Goal: Transaction & Acquisition: Register for event/course

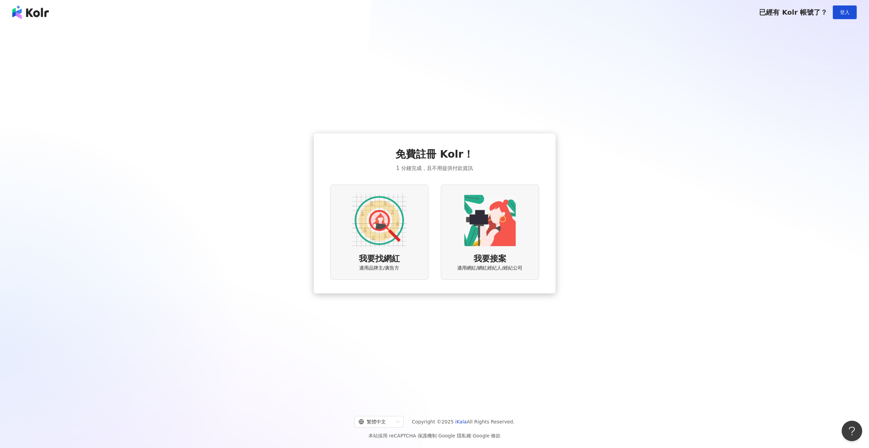
click at [395, 228] on img at bounding box center [379, 220] width 55 height 55
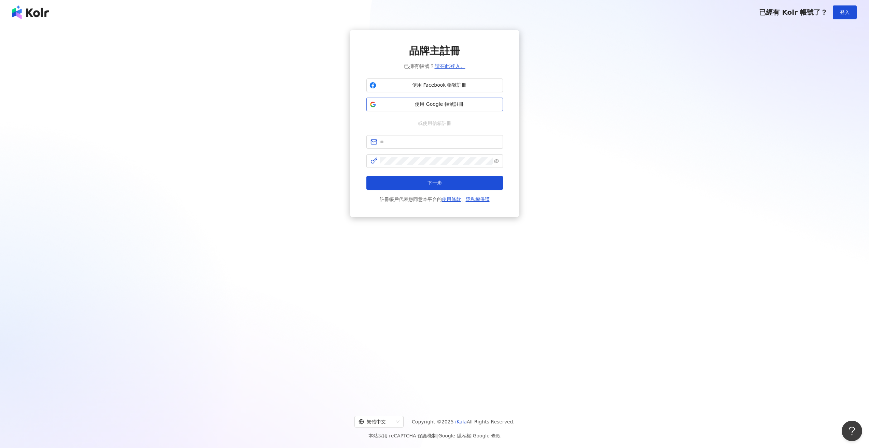
click at [463, 104] on span "使用 Google 帳號註冊" at bounding box center [439, 104] width 121 height 7
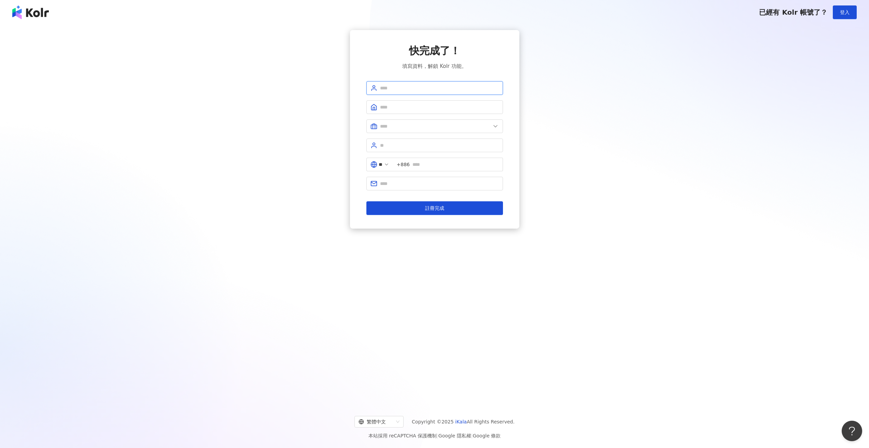
click at [427, 84] on input "text" at bounding box center [439, 88] width 119 height 8
type input "*"
type input "******"
click at [443, 108] on input "text" at bounding box center [439, 107] width 119 height 8
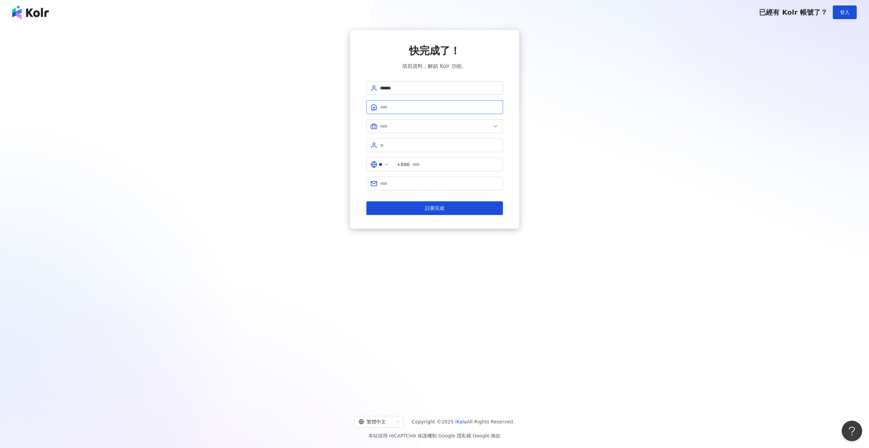
type input "********"
click at [443, 127] on input "text" at bounding box center [435, 127] width 111 height 8
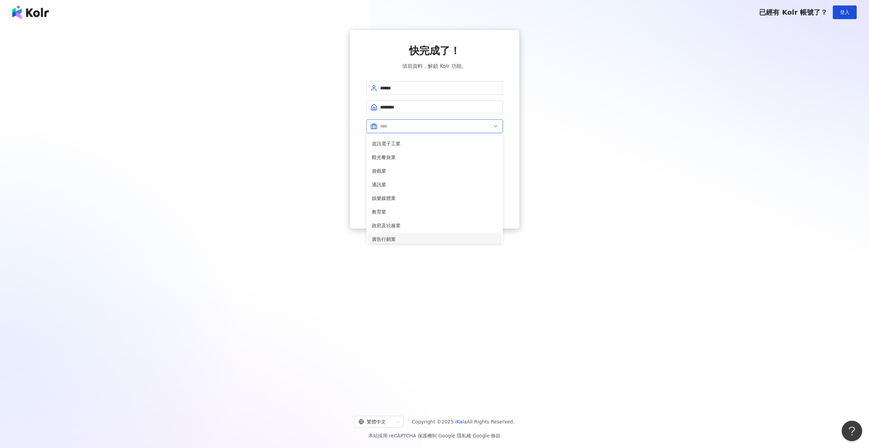
scroll to position [102, 0]
click at [440, 217] on span "廣告行銷業" at bounding box center [435, 218] width 126 height 8
type input "*****"
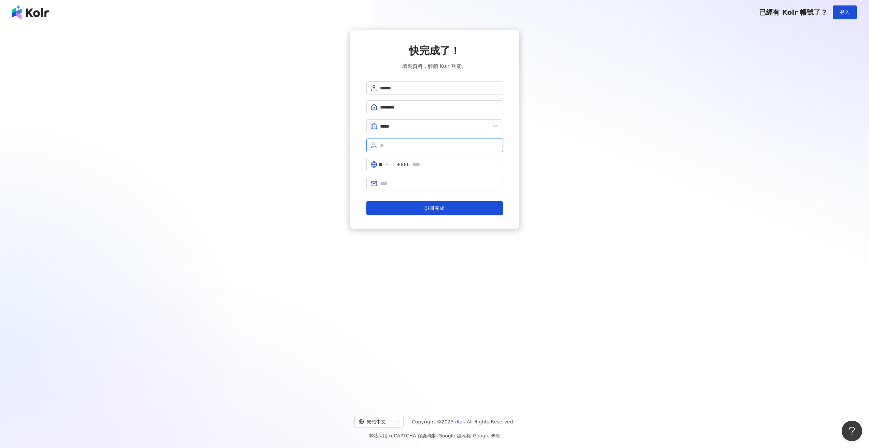
click at [444, 145] on input "text" at bounding box center [439, 146] width 119 height 8
click at [431, 166] on input "text" at bounding box center [455, 165] width 86 height 8
type input "**********"
click at [445, 148] on input "text" at bounding box center [439, 146] width 119 height 8
type input "***"
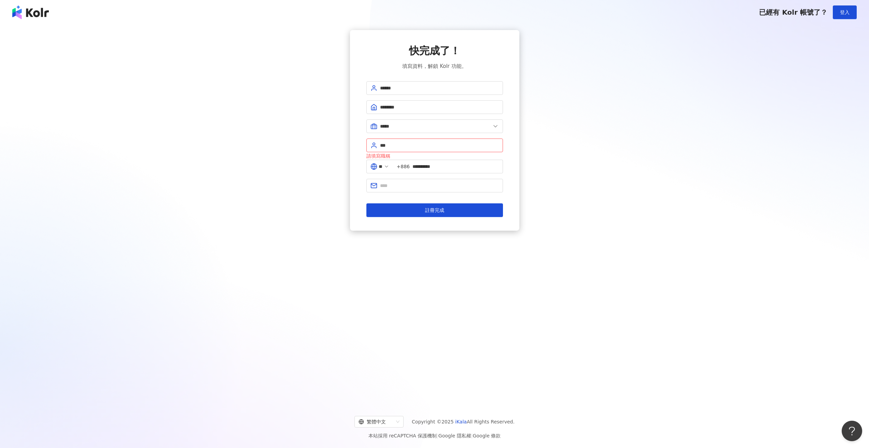
click at [533, 161] on div "**********" at bounding box center [434, 130] width 852 height 201
click at [466, 190] on form "**********" at bounding box center [434, 148] width 137 height 134
click at [466, 188] on span at bounding box center [434, 184] width 137 height 14
type input "*"
type input "**********"
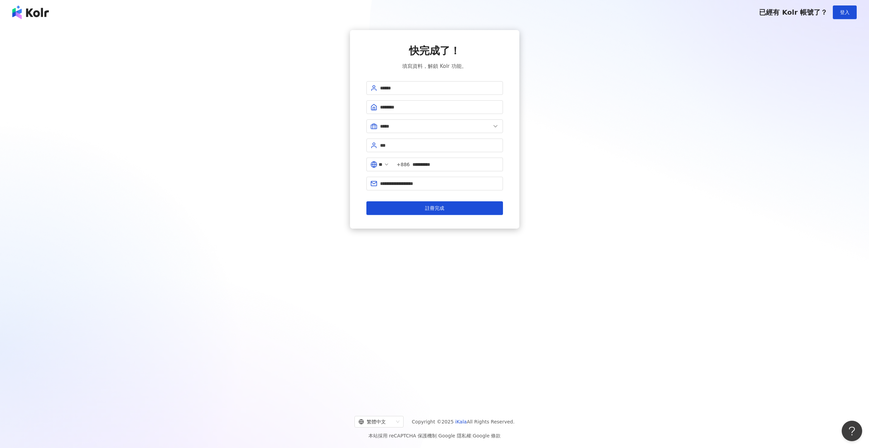
click at [536, 190] on div "**********" at bounding box center [434, 129] width 852 height 199
click at [438, 206] on span "註冊完成" at bounding box center [434, 208] width 19 height 5
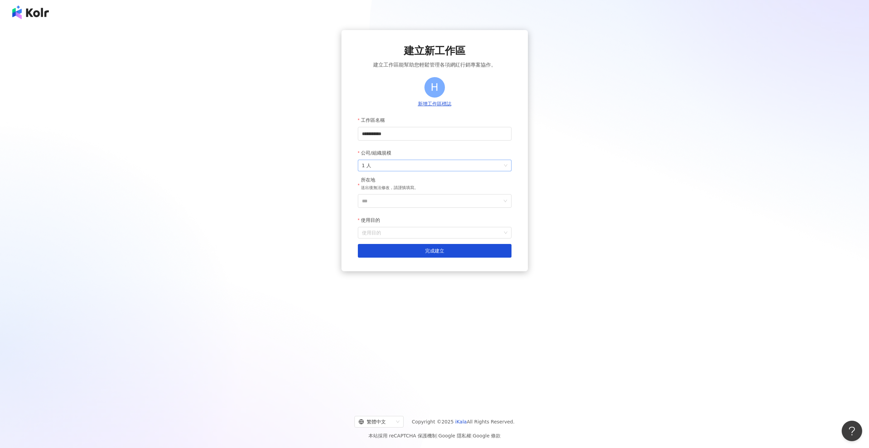
click at [429, 163] on span "1 人" at bounding box center [434, 165] width 145 height 11
click at [430, 192] on div "2-10 人" at bounding box center [434, 192] width 143 height 8
click at [439, 199] on input "***" at bounding box center [432, 201] width 140 height 13
click at [465, 236] on div "台灣" at bounding box center [474, 236] width 66 height 12
click at [464, 233] on input "使用目的" at bounding box center [434, 232] width 145 height 11
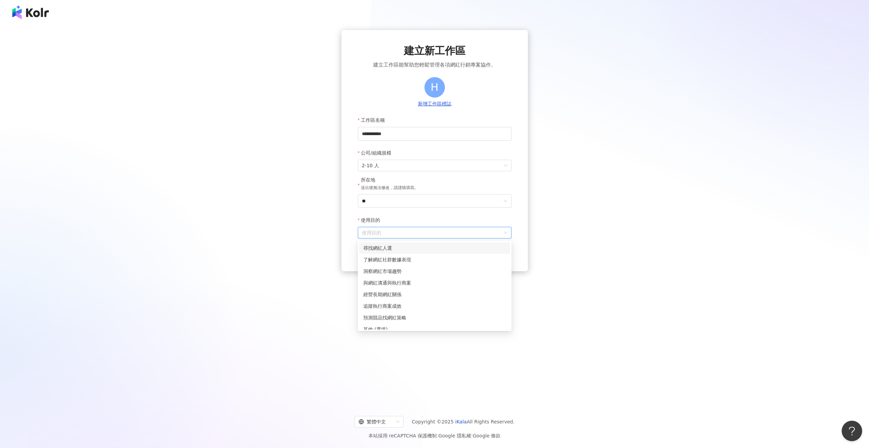
click at [431, 247] on div "尋找網紅人選" at bounding box center [434, 248] width 143 height 8
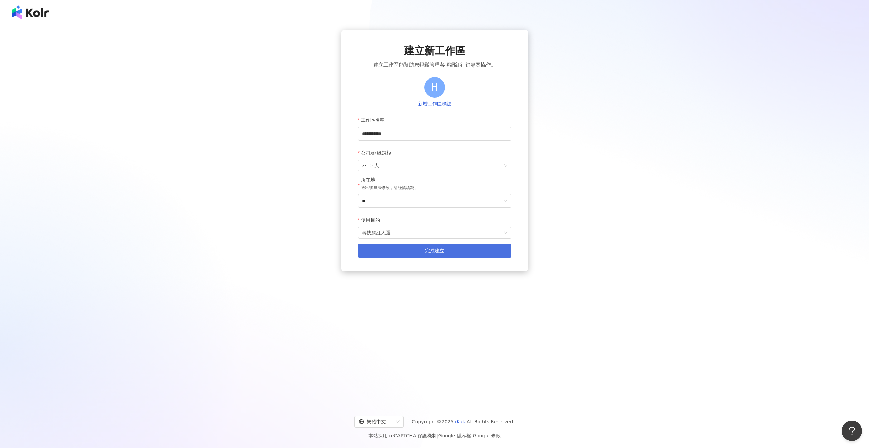
click at [429, 251] on span "完成建立" at bounding box center [434, 250] width 19 height 5
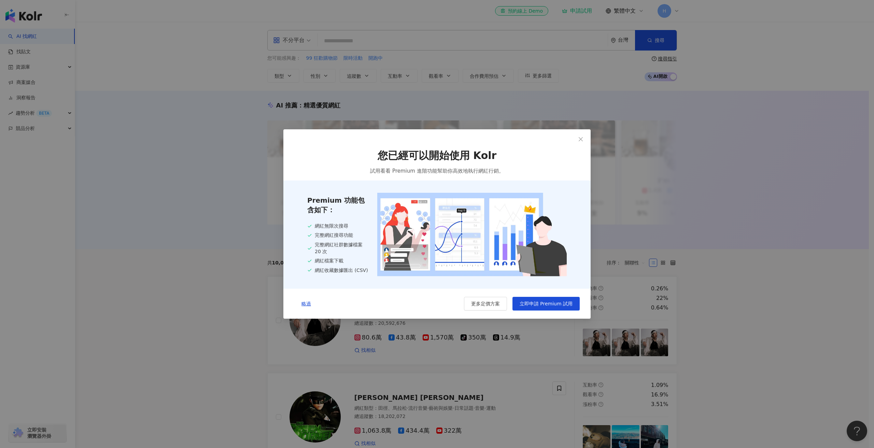
drag, startPoint x: 574, startPoint y: 142, endPoint x: 429, endPoint y: 197, distance: 154.7
click at [473, 188] on div "您已經可以開始使用 Kolr 試用看看 Premium 進階功能幫助你高效地執行網紅行銷。 Premium 功能包含如下： 網紅無限次搜尋 完整網紅搜尋功能 …" at bounding box center [436, 223] width 307 height 189
click at [582, 138] on icon "close" at bounding box center [580, 139] width 5 height 5
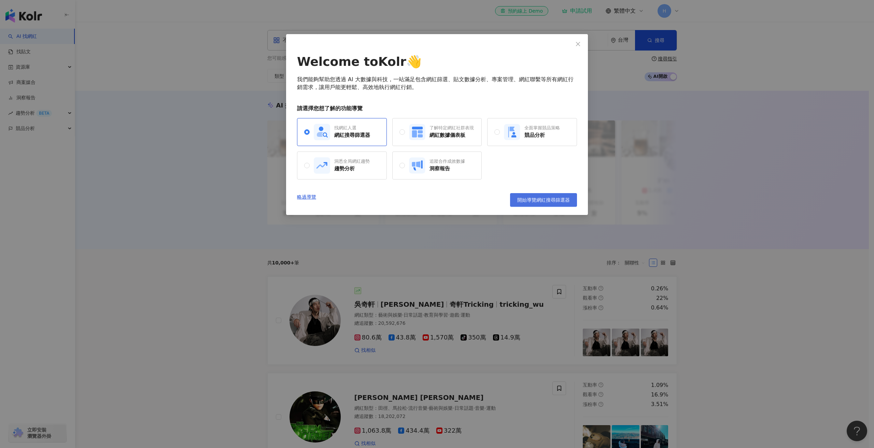
click at [562, 198] on span "開始導覽網紅搜尋篩選器" at bounding box center [543, 199] width 53 height 5
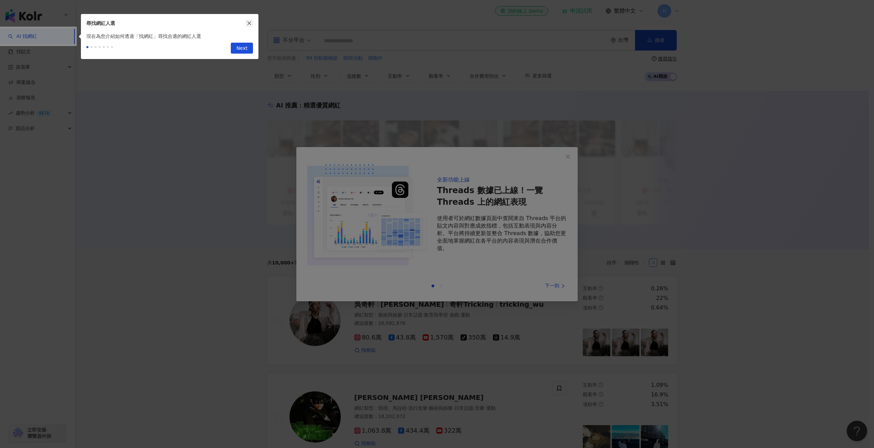
click at [249, 27] on button "button" at bounding box center [249, 23] width 8 height 8
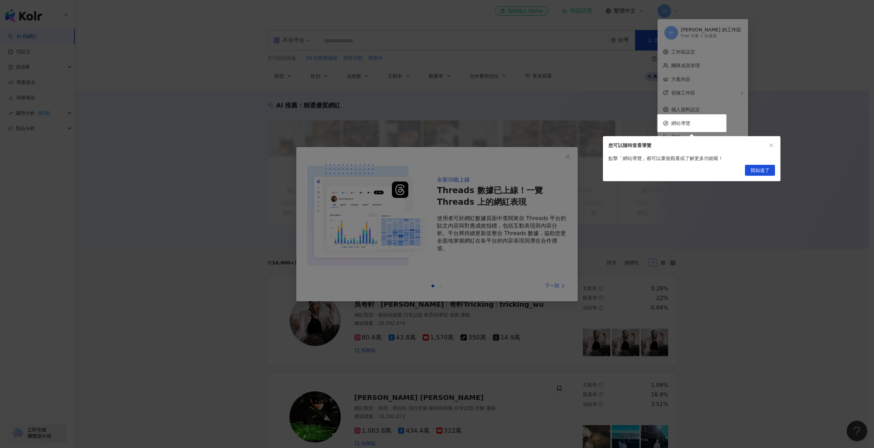
click at [777, 142] on div "您可以隨時查看導覽" at bounding box center [692, 145] width 178 height 18
click at [773, 144] on icon "close" at bounding box center [771, 145] width 5 height 5
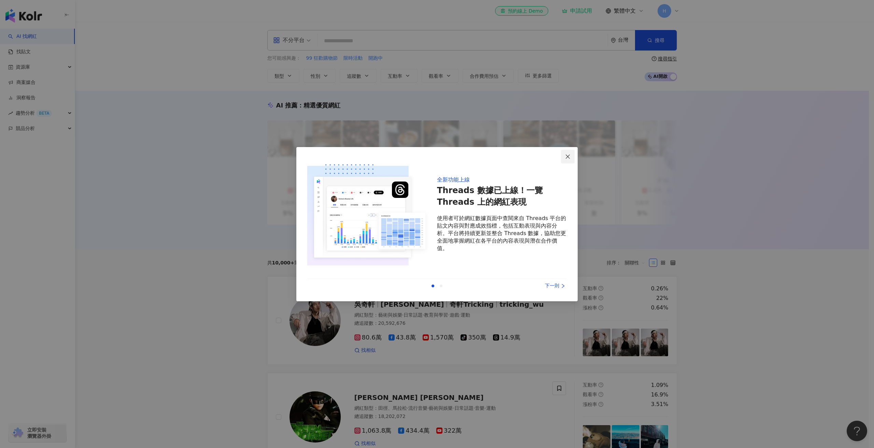
click at [569, 158] on icon "close" at bounding box center [568, 157] width 4 height 4
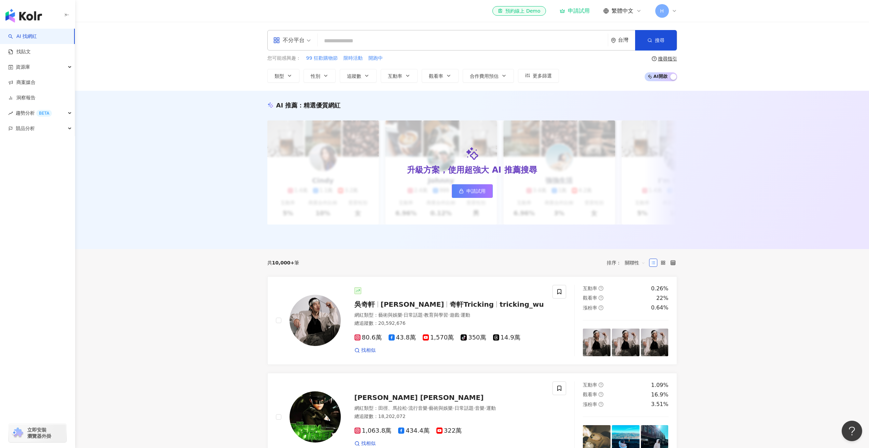
click at [398, 40] on input "search" at bounding box center [462, 40] width 285 height 13
type input "*"
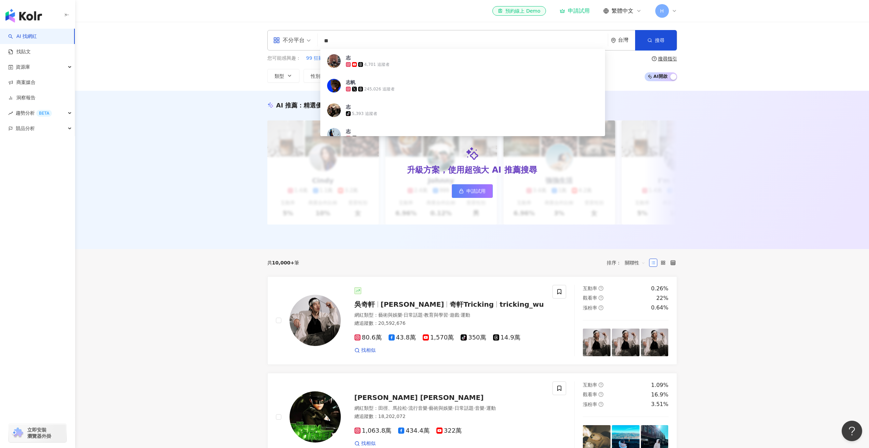
type input "**"
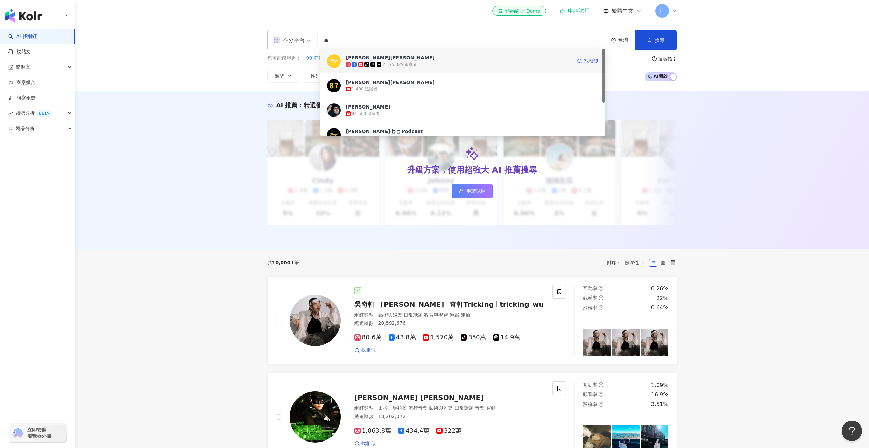
click at [481, 57] on span "[PERSON_NAME][PERSON_NAME]" at bounding box center [459, 57] width 226 height 7
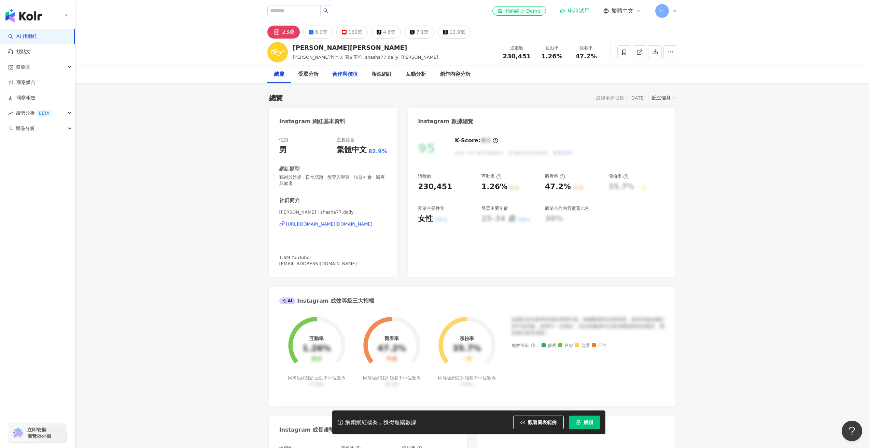
click at [340, 75] on div "合作與價值" at bounding box center [345, 74] width 26 height 8
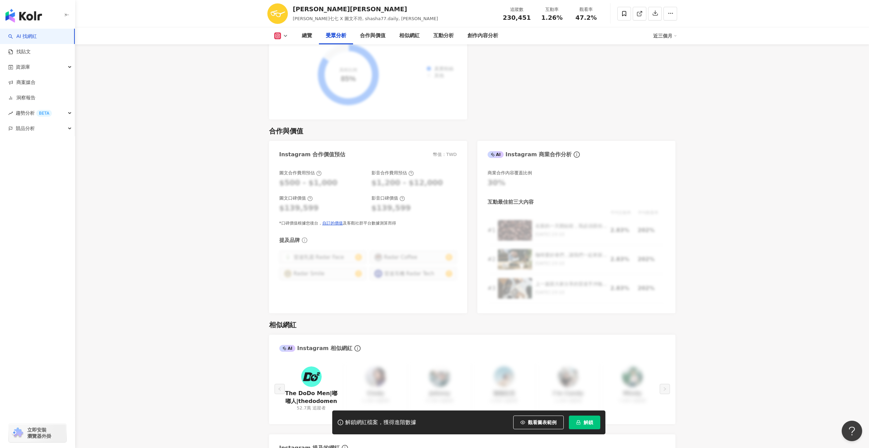
scroll to position [850, 0]
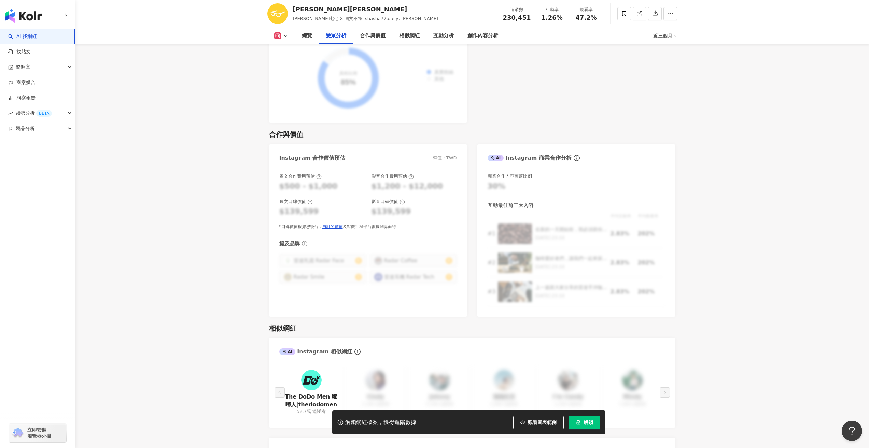
click at [286, 37] on icon at bounding box center [285, 35] width 5 height 5
click at [286, 80] on button "YouTube" at bounding box center [291, 80] width 41 height 10
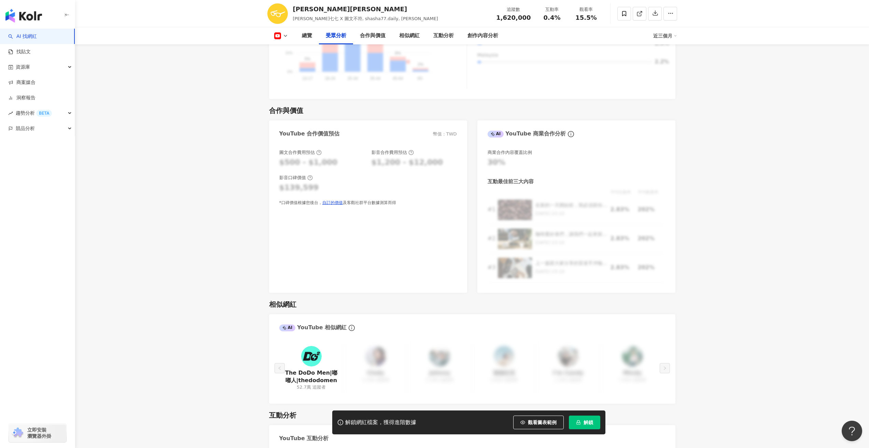
scroll to position [760, 0]
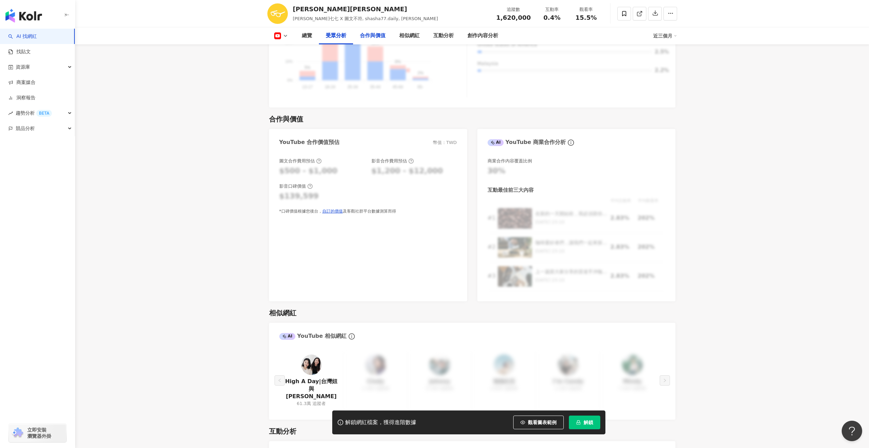
click at [374, 37] on div "合作與價值" at bounding box center [373, 36] width 26 height 8
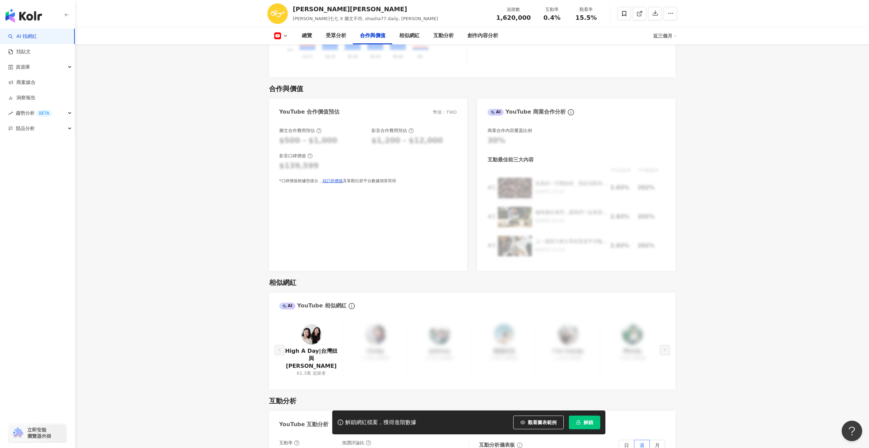
scroll to position [778, 0]
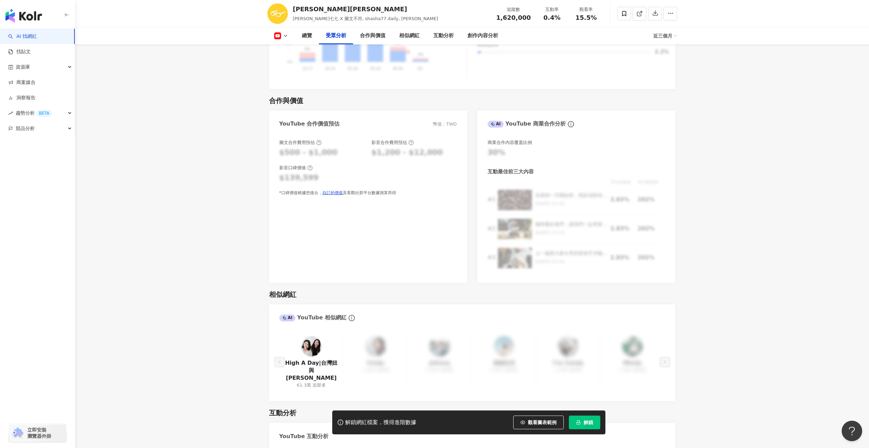
click at [287, 37] on icon at bounding box center [285, 35] width 5 height 5
click at [237, 152] on main "23萬 6.9萬 162萬 tiktok-icon 4.6萬 7.1萬 13.9萬 志祺七七 志祺七七 X 圖文不符, shasha77.daily, 志祺 …" at bounding box center [472, 291] width 794 height 2094
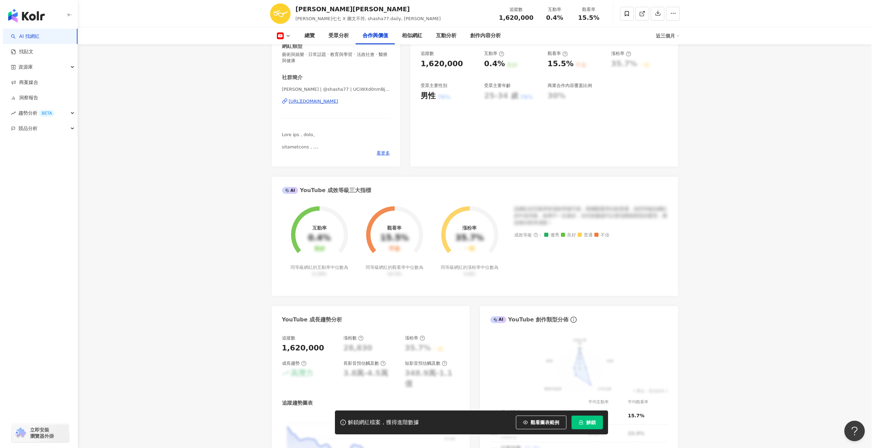
scroll to position [0, 0]
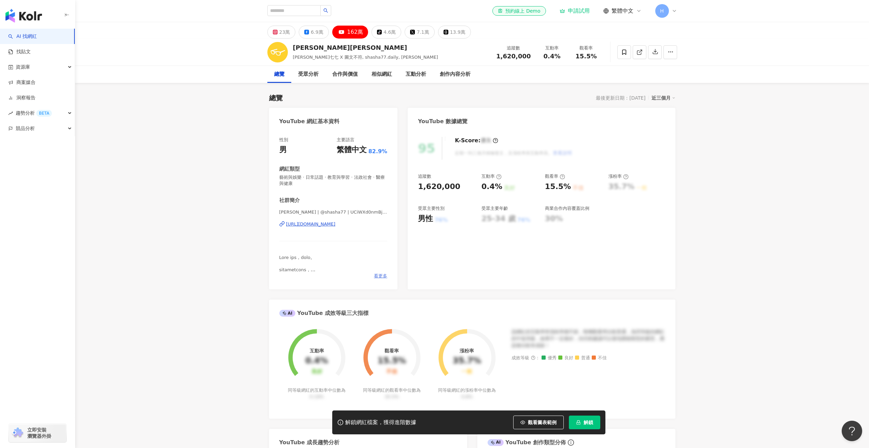
click at [382, 278] on span "看更多" at bounding box center [380, 276] width 13 height 6
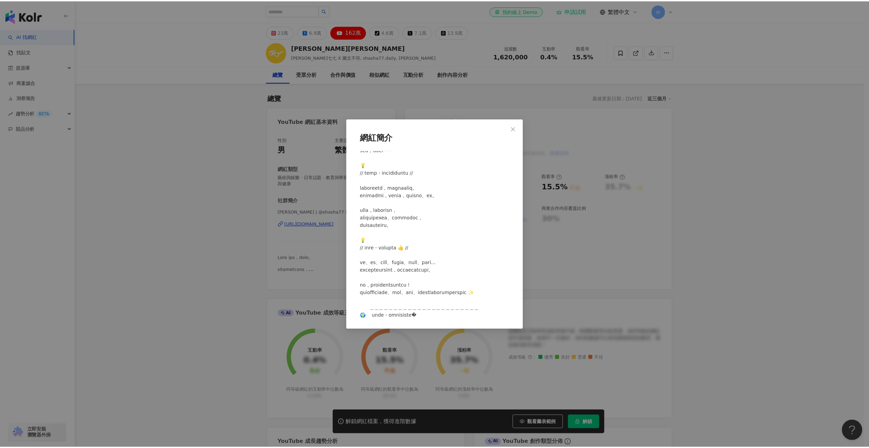
scroll to position [51, 0]
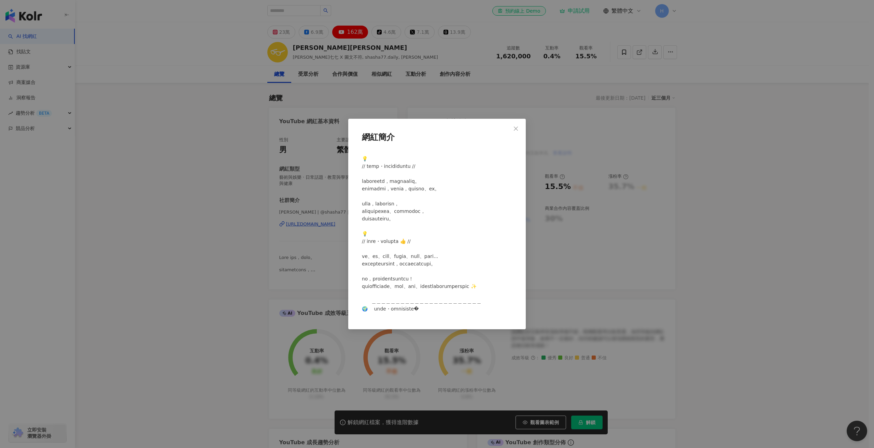
click at [615, 228] on div "網紅簡介" at bounding box center [437, 224] width 874 height 448
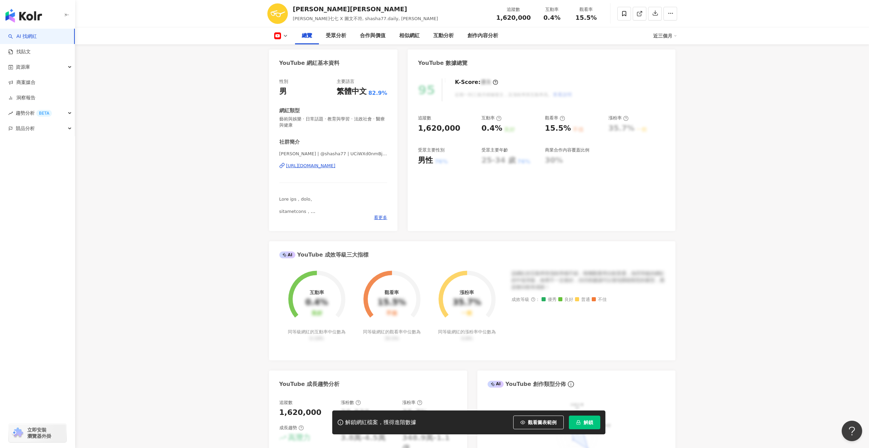
scroll to position [68, 0]
